Goal: Task Accomplishment & Management: Manage account settings

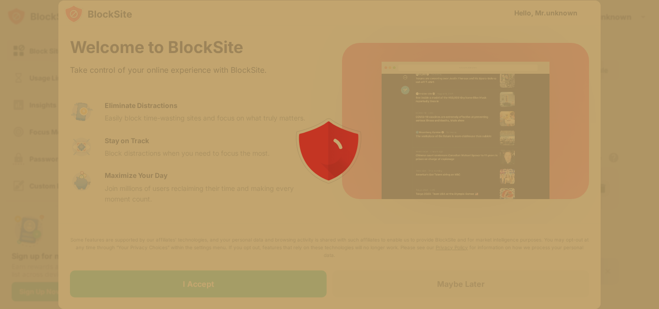
click at [240, 291] on div at bounding box center [329, 154] width 659 height 309
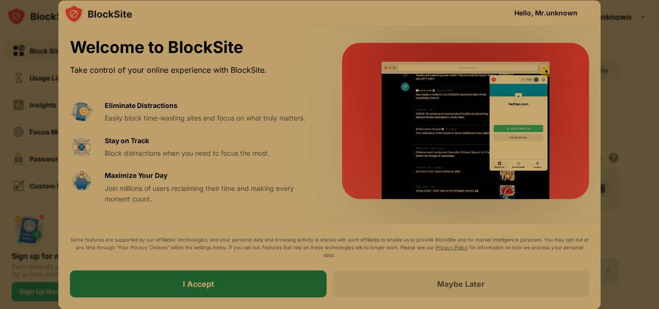
click at [214, 287] on div "I Accept" at bounding box center [198, 283] width 256 height 27
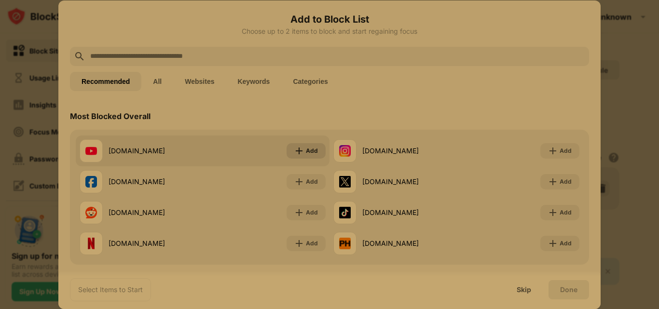
click at [297, 154] on img at bounding box center [299, 151] width 10 height 10
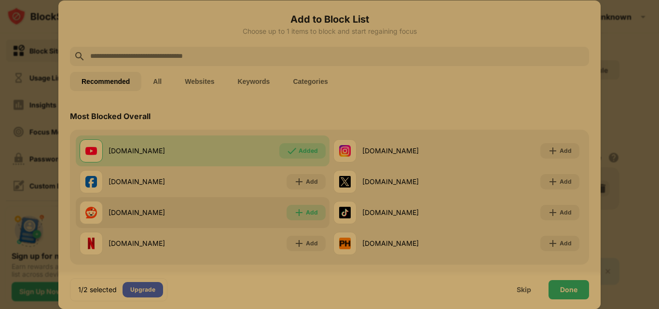
click at [290, 205] on div "Add" at bounding box center [305, 212] width 39 height 15
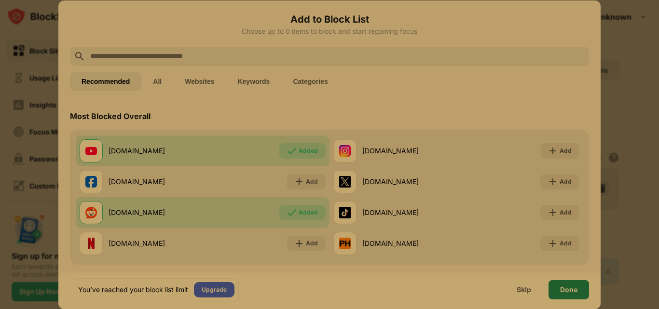
click at [562, 289] on div "Done" at bounding box center [568, 290] width 17 height 8
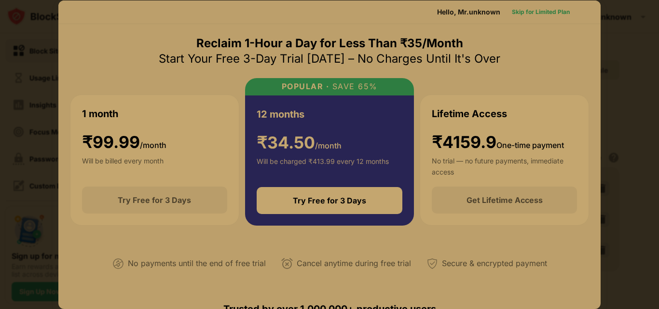
click at [529, 7] on div "Skip for Limited Plan" at bounding box center [541, 12] width 58 height 10
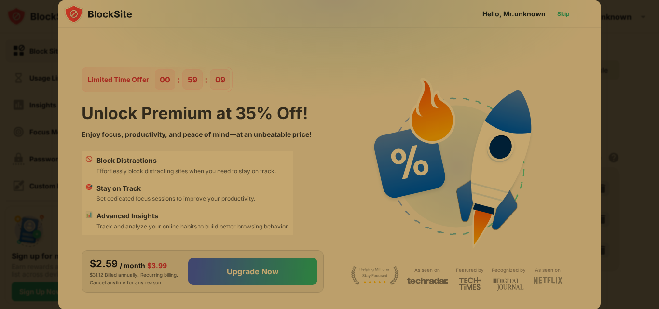
click at [562, 12] on div "Skip" at bounding box center [563, 14] width 13 height 10
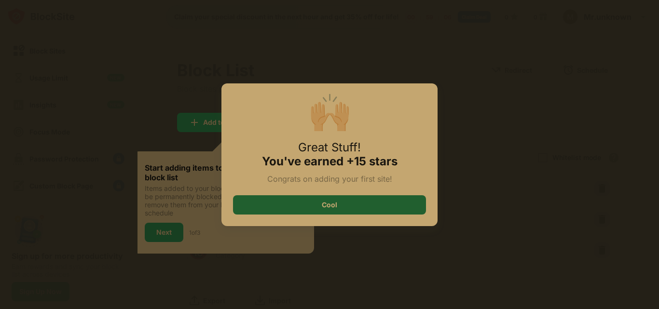
click at [338, 204] on div "Cool" at bounding box center [329, 204] width 193 height 19
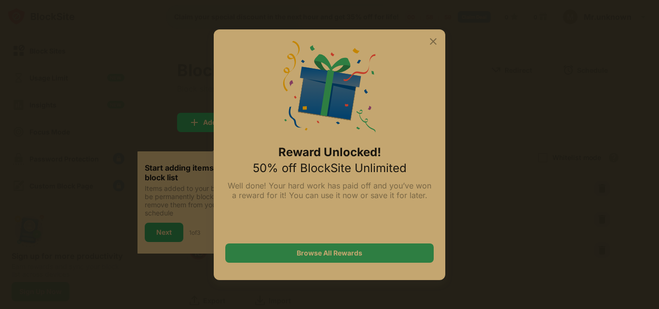
click at [431, 41] on img at bounding box center [433, 42] width 12 height 12
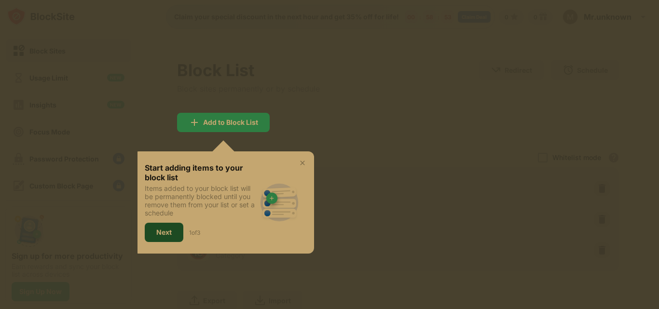
click at [165, 225] on div "Next" at bounding box center [164, 232] width 39 height 19
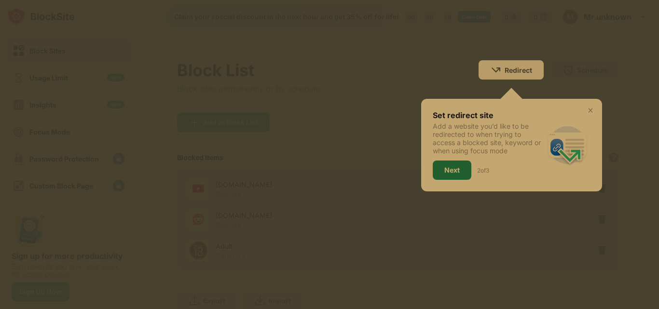
click at [444, 170] on div "Next" at bounding box center [451, 170] width 15 height 8
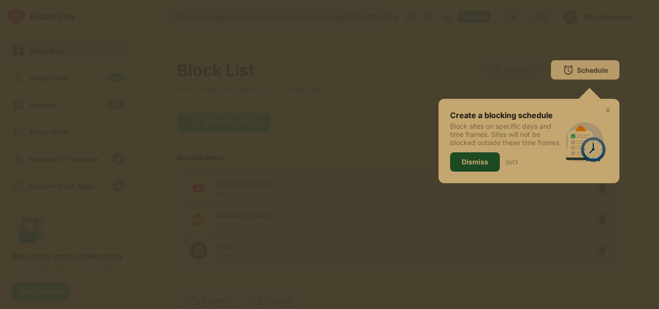
click at [461, 166] on div "Dismiss" at bounding box center [474, 162] width 27 height 8
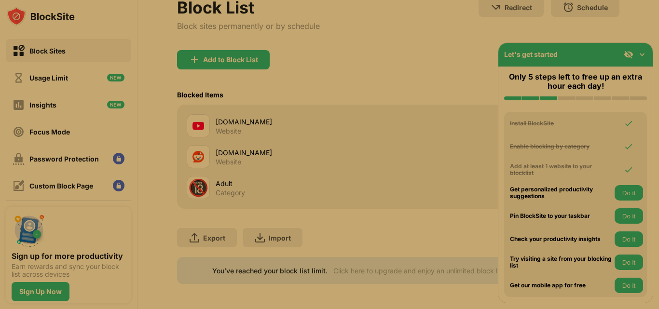
scroll to position [72, 0]
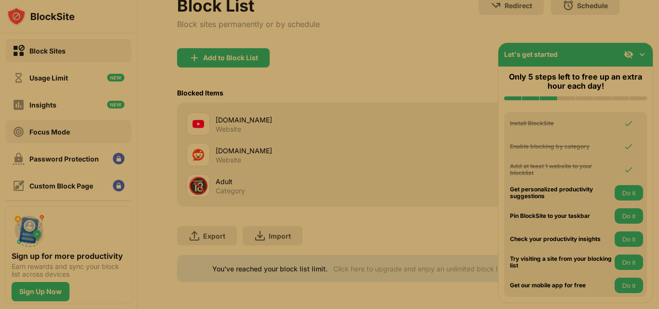
click at [53, 136] on div "Focus Mode" at bounding box center [41, 132] width 57 height 12
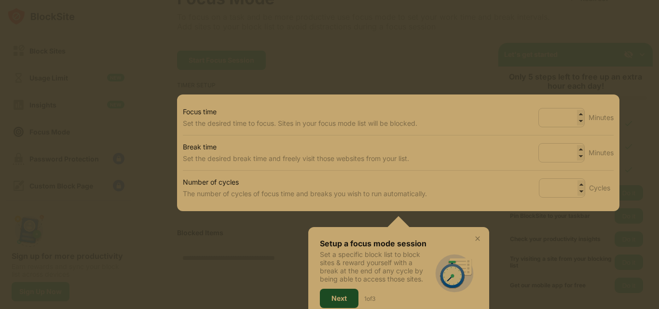
click at [337, 292] on div "Next" at bounding box center [339, 298] width 39 height 19
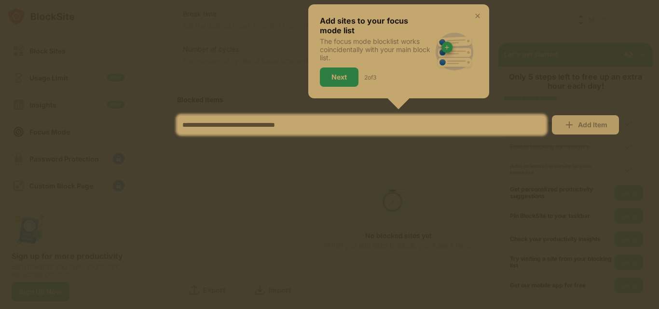
scroll to position [239, 0]
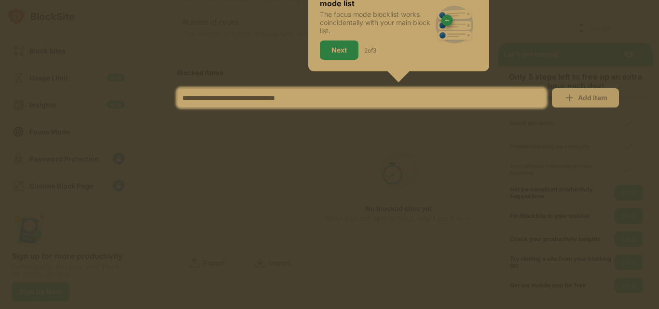
click at [327, 141] on div at bounding box center [329, 154] width 659 height 309
click at [337, 46] on div "Next" at bounding box center [338, 50] width 15 height 8
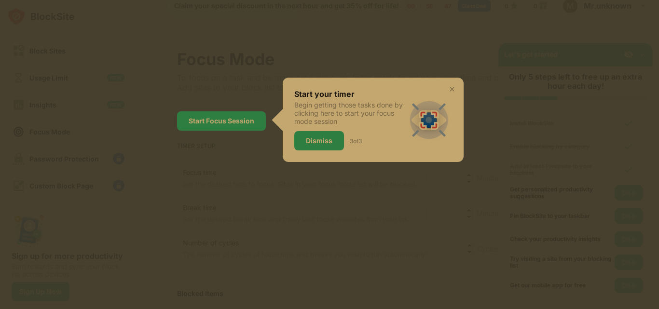
scroll to position [0, 0]
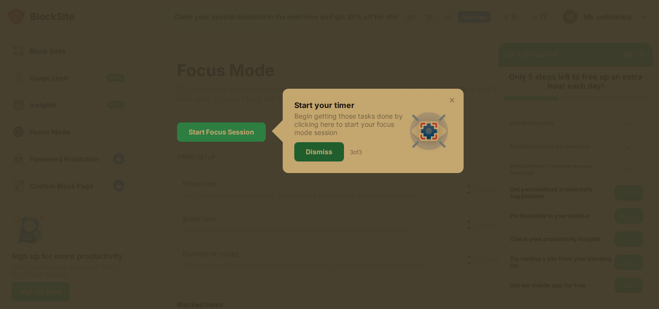
click at [307, 151] on div "Dismiss" at bounding box center [319, 152] width 27 height 8
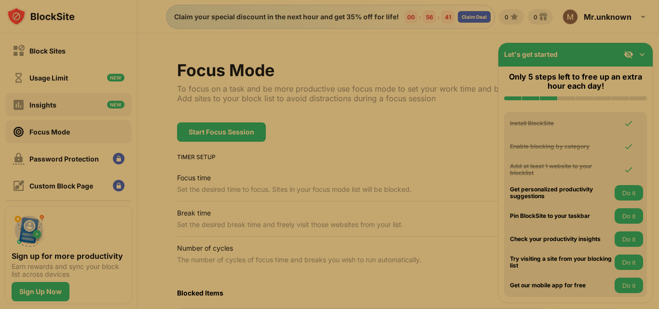
click at [45, 101] on div "Insights" at bounding box center [42, 105] width 27 height 8
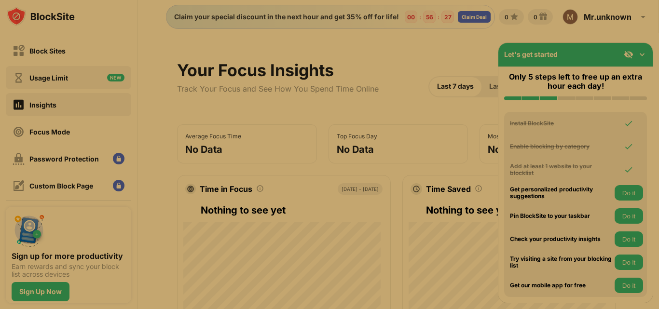
click at [36, 82] on div "Usage Limit" at bounding box center [40, 78] width 55 height 12
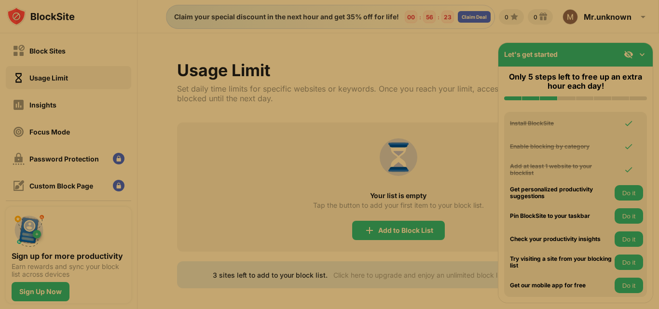
scroll to position [13, 0]
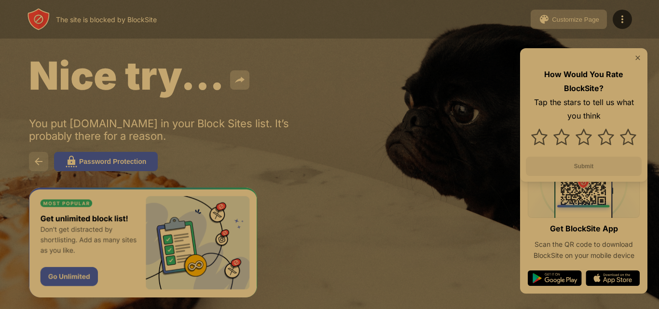
click at [29, 164] on button at bounding box center [38, 161] width 19 height 19
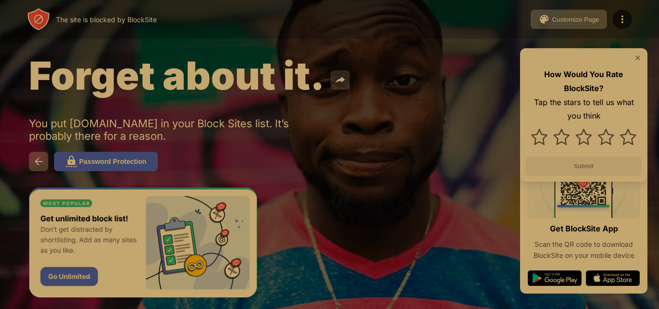
click at [344, 79] on img at bounding box center [340, 80] width 12 height 12
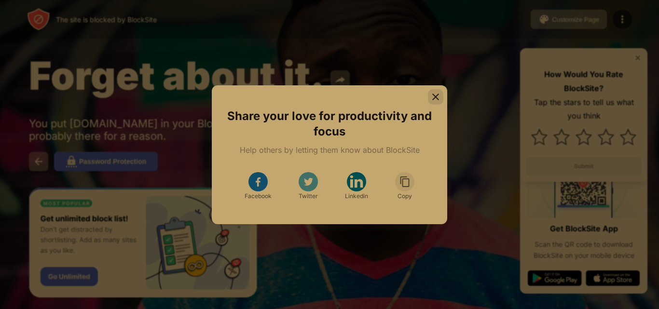
click at [438, 95] on img at bounding box center [436, 97] width 10 height 10
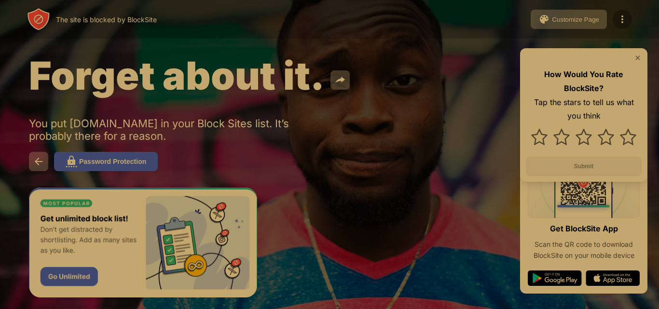
click at [618, 16] on img at bounding box center [622, 19] width 12 height 12
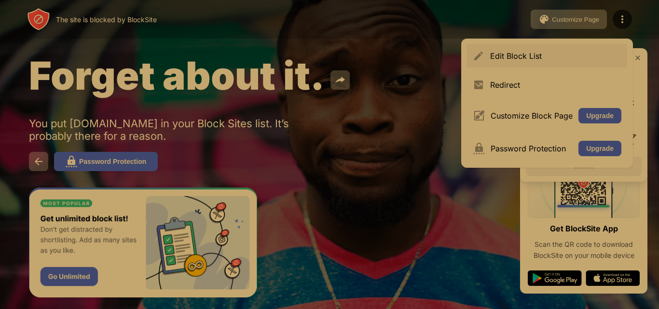
click at [492, 57] on div "Edit Block List" at bounding box center [555, 56] width 131 height 10
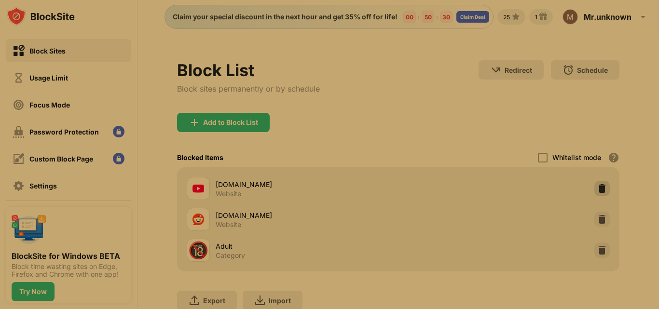
click at [597, 187] on img at bounding box center [602, 189] width 10 height 10
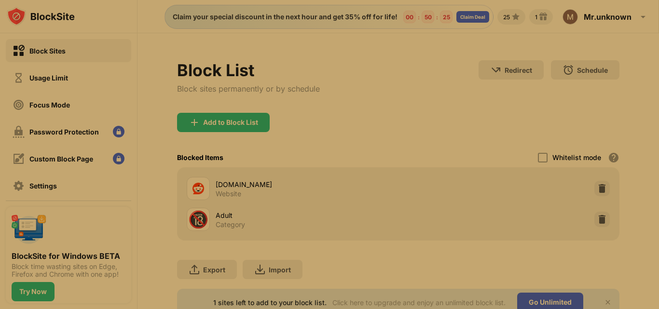
click at [372, 118] on div "Add to Block List" at bounding box center [398, 130] width 442 height 35
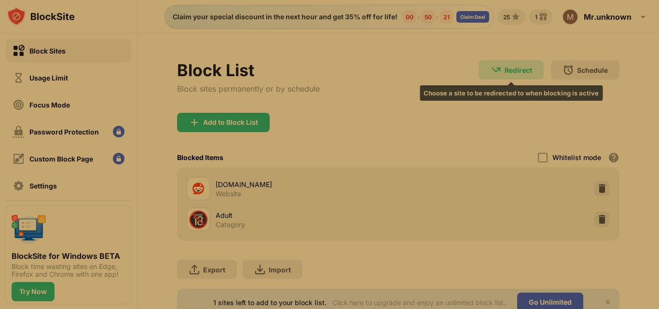
click at [490, 67] on img at bounding box center [496, 70] width 12 height 12
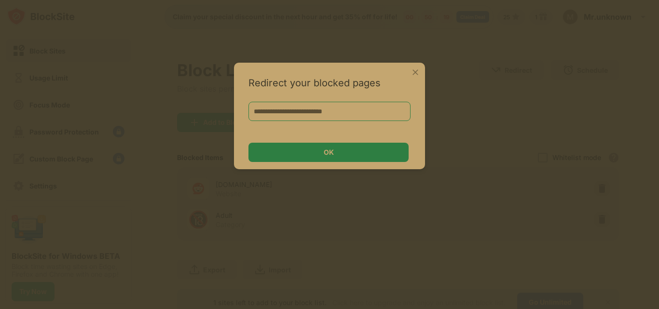
click at [314, 113] on input at bounding box center [329, 111] width 162 height 19
click at [417, 72] on img at bounding box center [415, 72] width 10 height 10
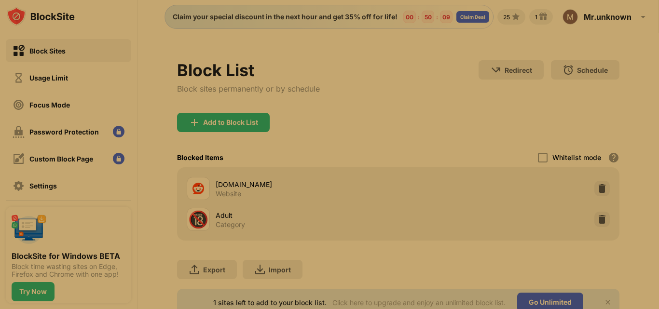
click at [411, 126] on div "Add to Block List" at bounding box center [398, 130] width 442 height 35
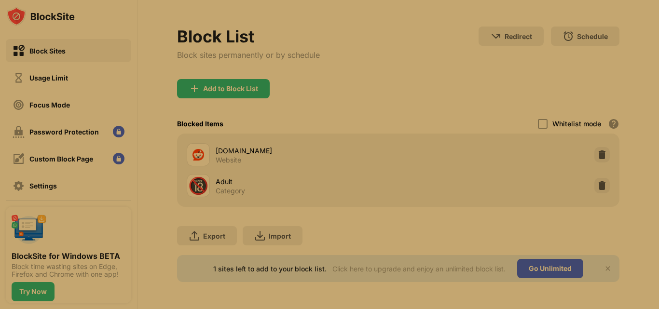
scroll to position [41, 0]
click at [604, 265] on img at bounding box center [608, 269] width 8 height 8
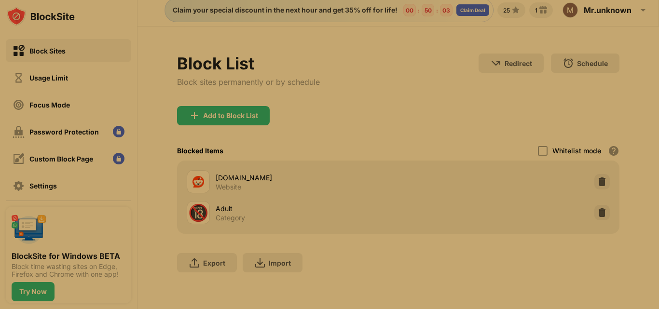
click at [476, 250] on div "Export Export Files (for websites items only) Import Import Files (for websites…" at bounding box center [398, 258] width 442 height 48
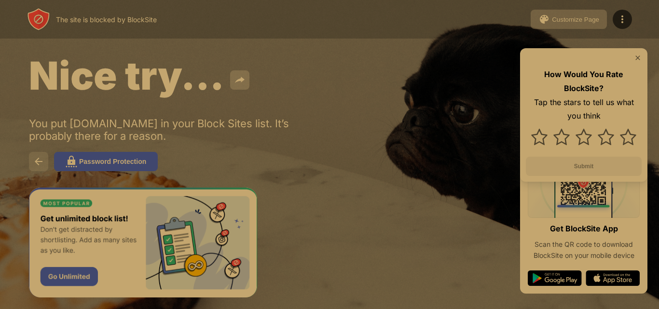
click at [41, 161] on img at bounding box center [39, 162] width 12 height 12
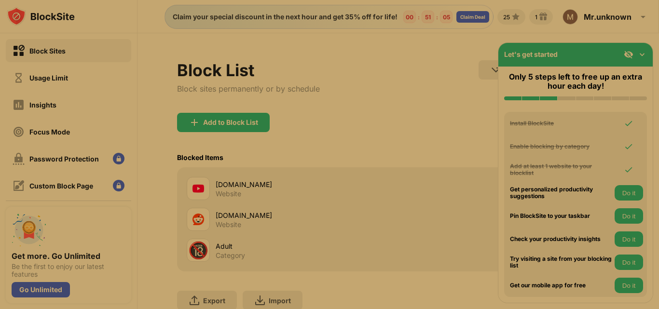
click at [211, 255] on div "🔞 Adult Category" at bounding box center [293, 250] width 212 height 23
click at [227, 181] on div "[DOMAIN_NAME]" at bounding box center [307, 184] width 183 height 10
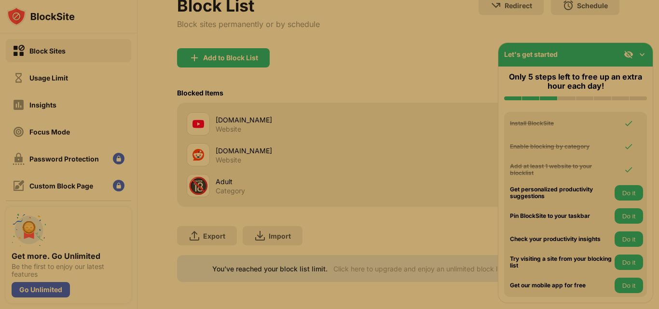
click at [224, 115] on div "[DOMAIN_NAME]" at bounding box center [307, 120] width 183 height 10
click at [248, 115] on div "[DOMAIN_NAME]" at bounding box center [307, 120] width 183 height 10
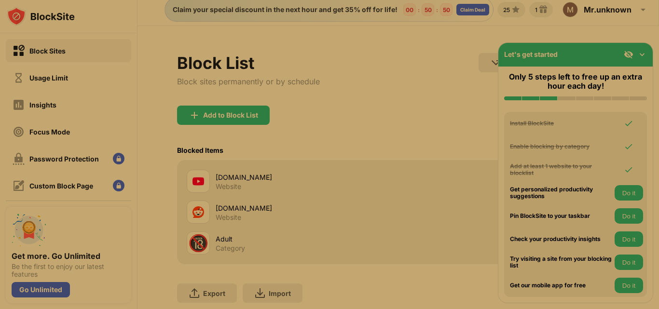
scroll to position [0, 0]
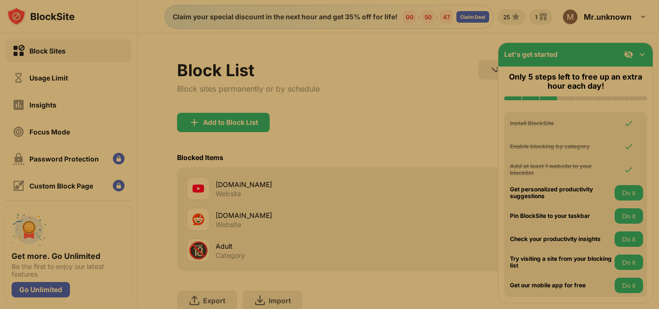
drag, startPoint x: 206, startPoint y: 187, endPoint x: 185, endPoint y: 182, distance: 22.1
click at [185, 182] on div "[DOMAIN_NAME] Website" at bounding box center [398, 188] width 431 height 31
